Goal: Navigation & Orientation: Find specific page/section

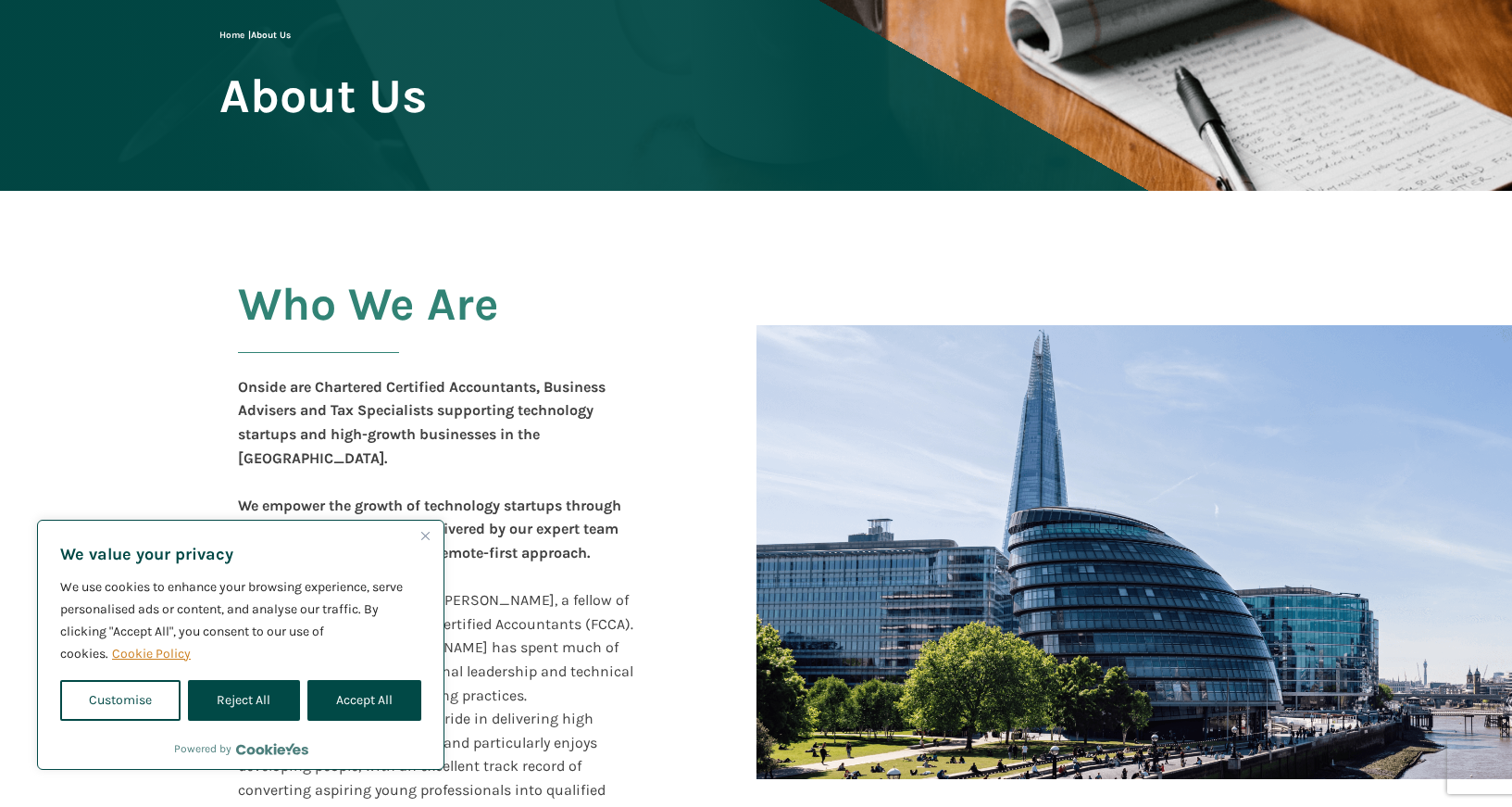
scroll to position [185, 0]
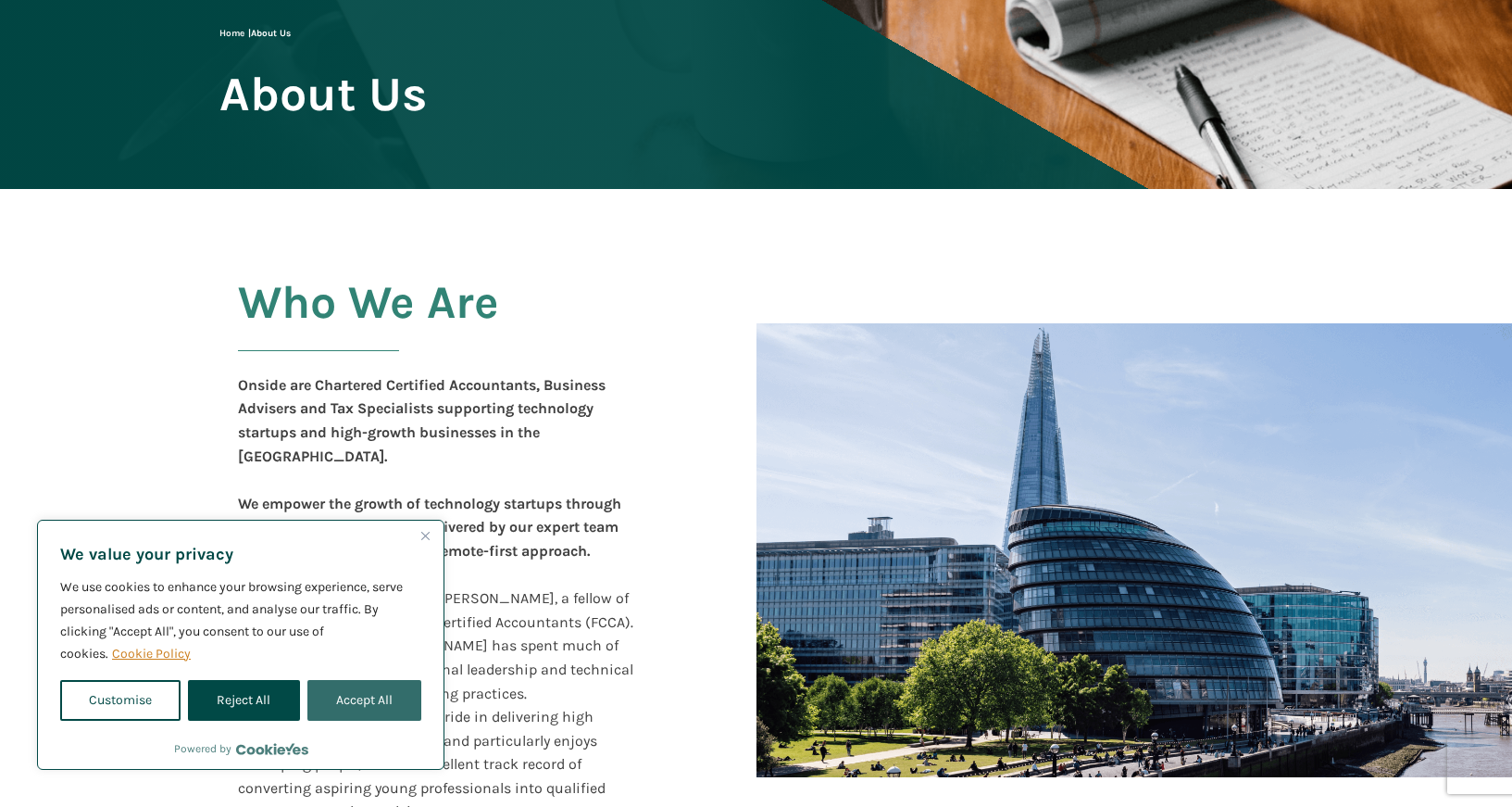
click at [339, 701] on button "Accept All" at bounding box center [364, 700] width 114 height 41
checkbox input "true"
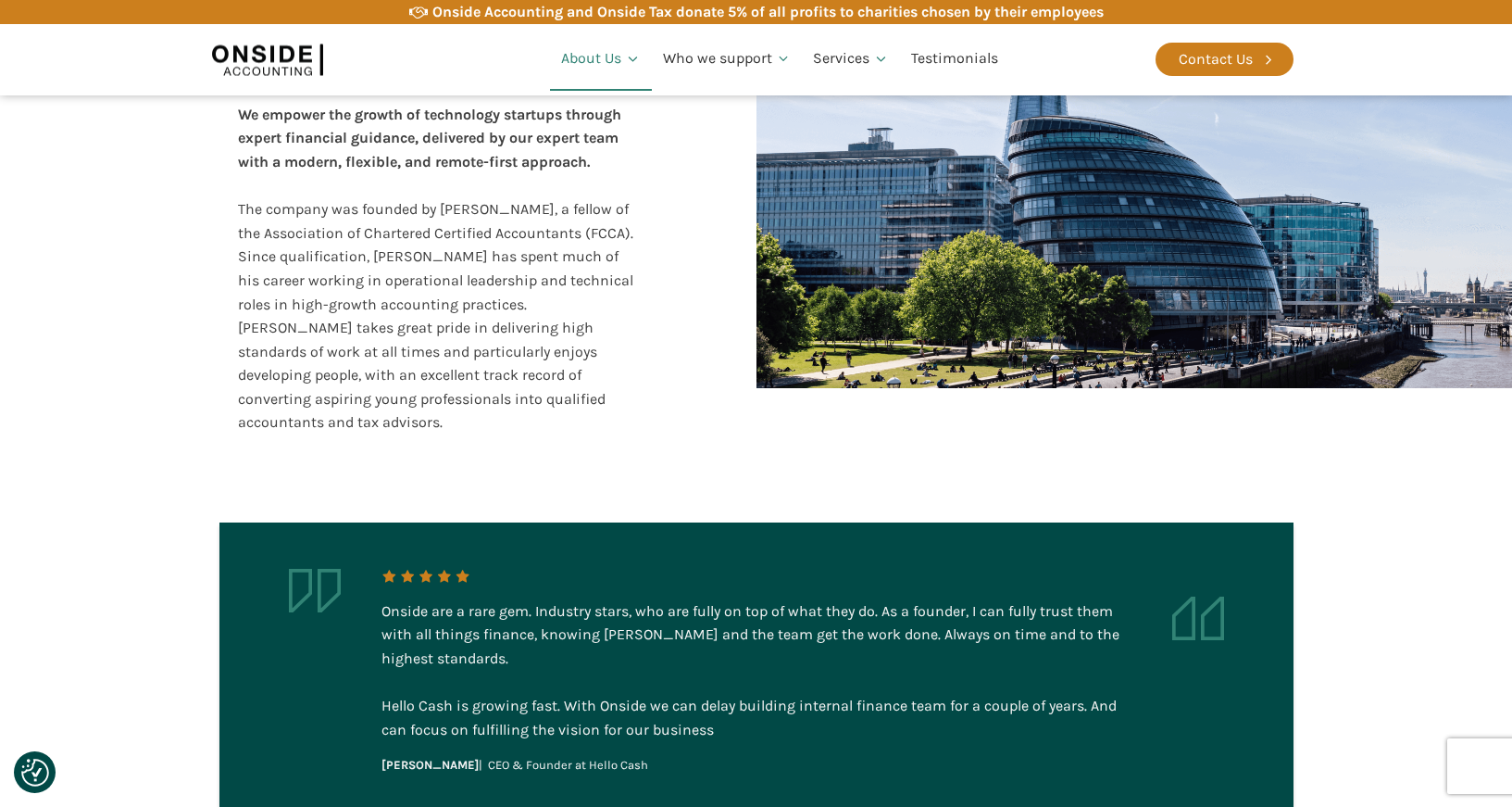
scroll to position [648, 0]
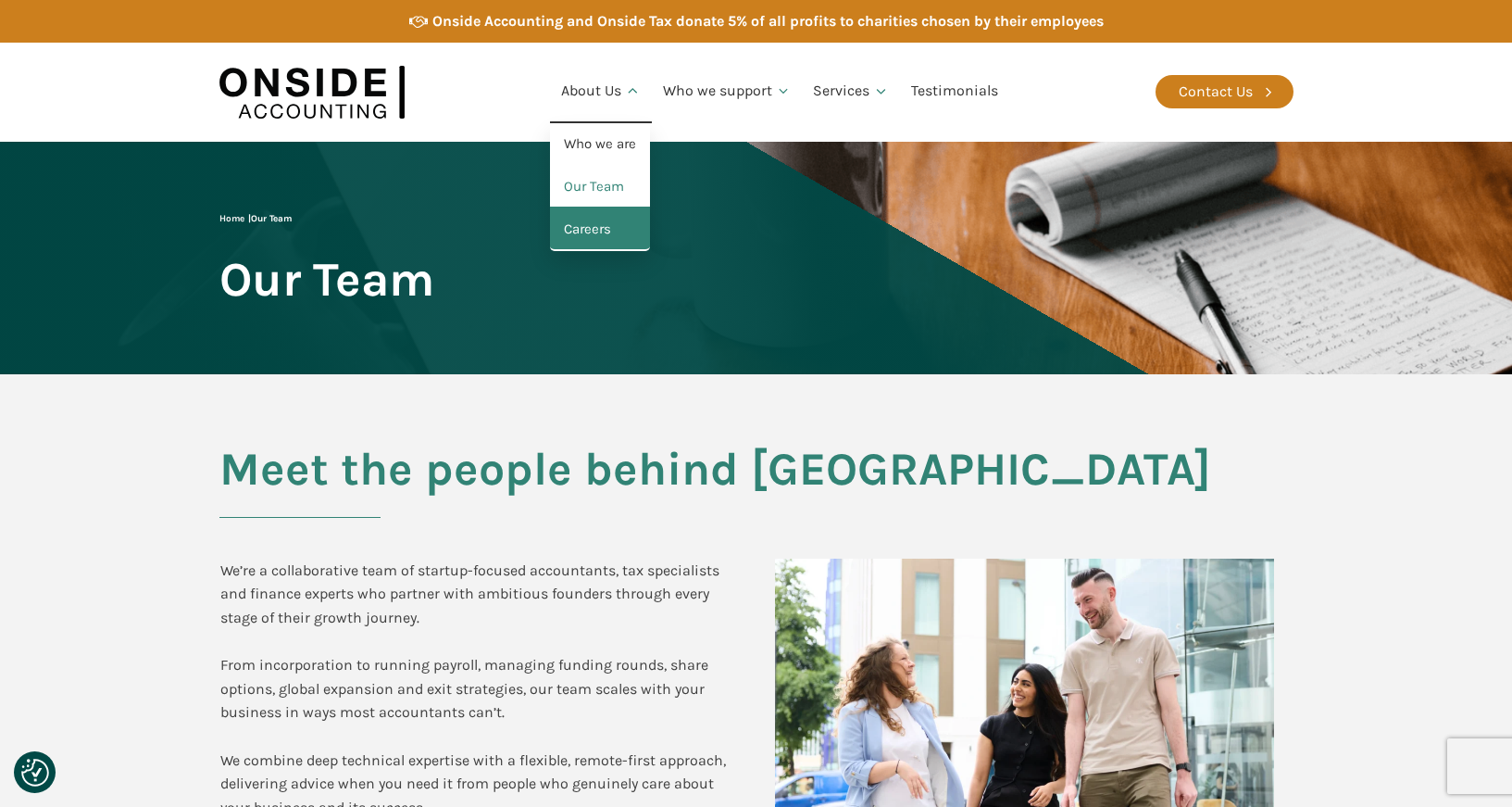
click at [579, 233] on link "Careers" at bounding box center [599, 229] width 100 height 43
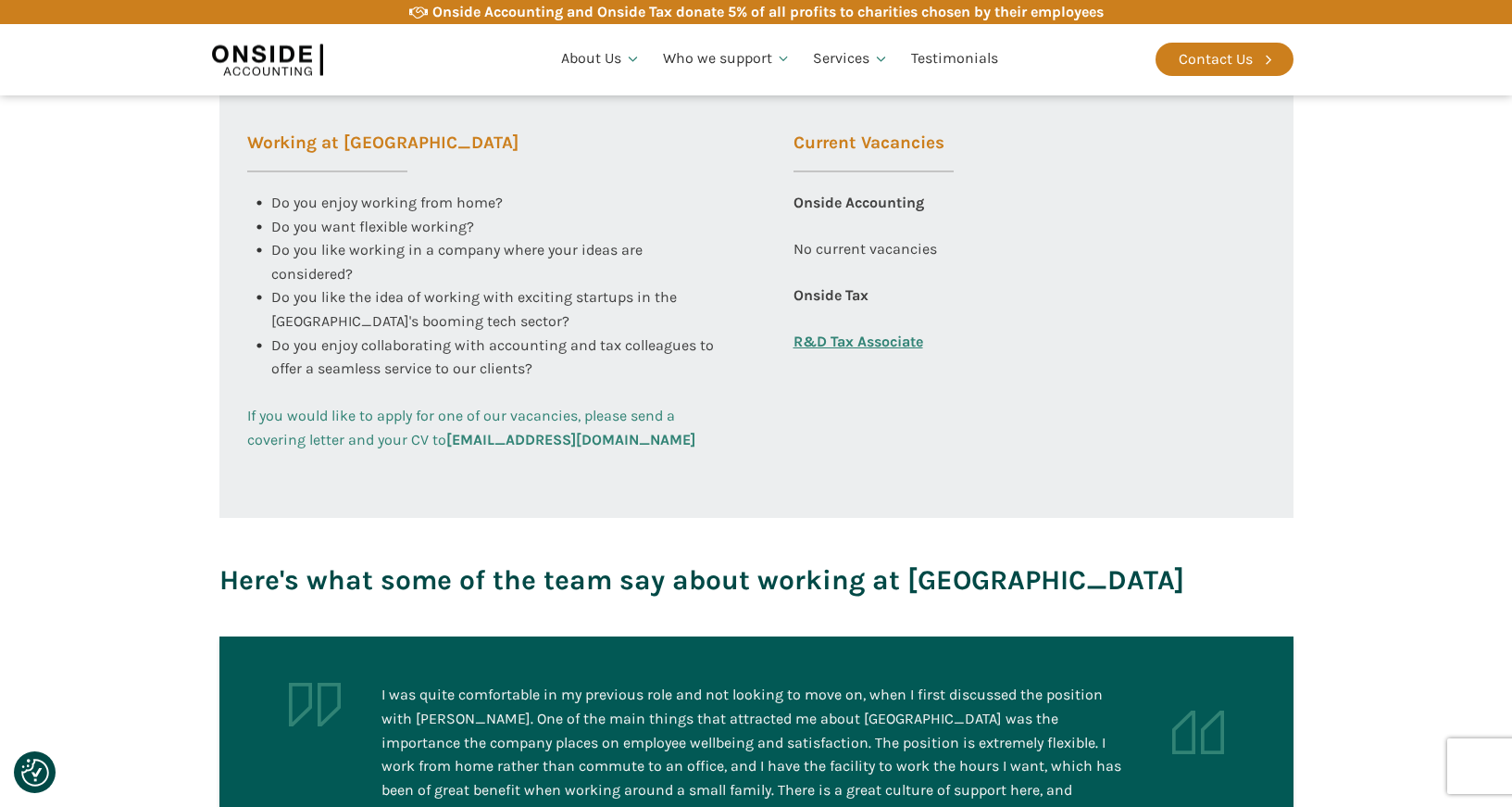
scroll to position [741, 0]
